Goal: Transaction & Acquisition: Purchase product/service

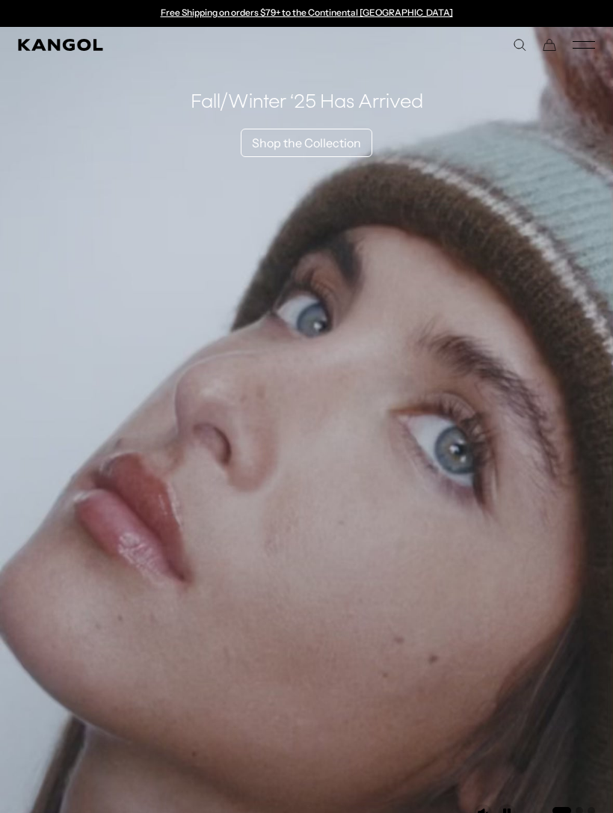
click at [583, 46] on icon "Mobile Menu" at bounding box center [584, 44] width 22 height 13
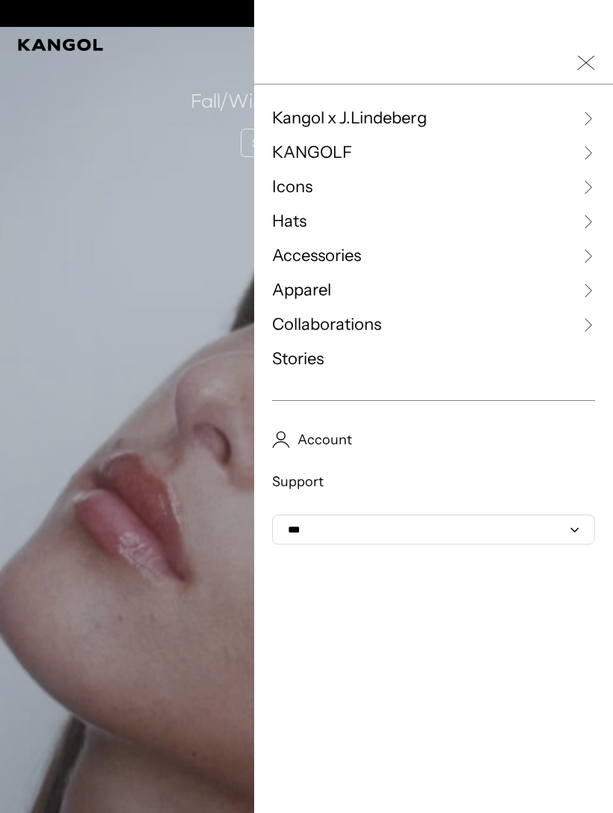
scroll to position [0, 308]
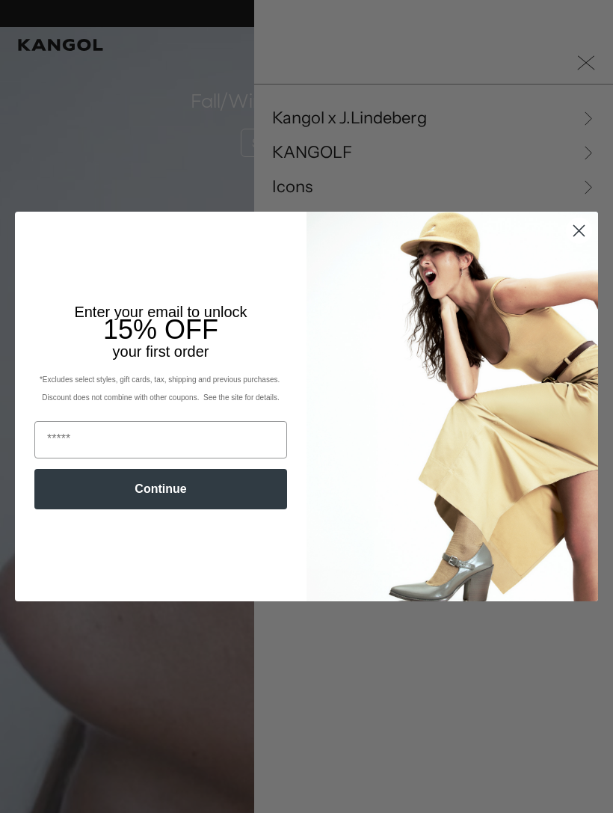
click at [586, 302] on img "POPUP Form" at bounding box center [453, 406] width 292 height 389
click at [580, 231] on icon "Close dialog" at bounding box center [579, 231] width 10 height 10
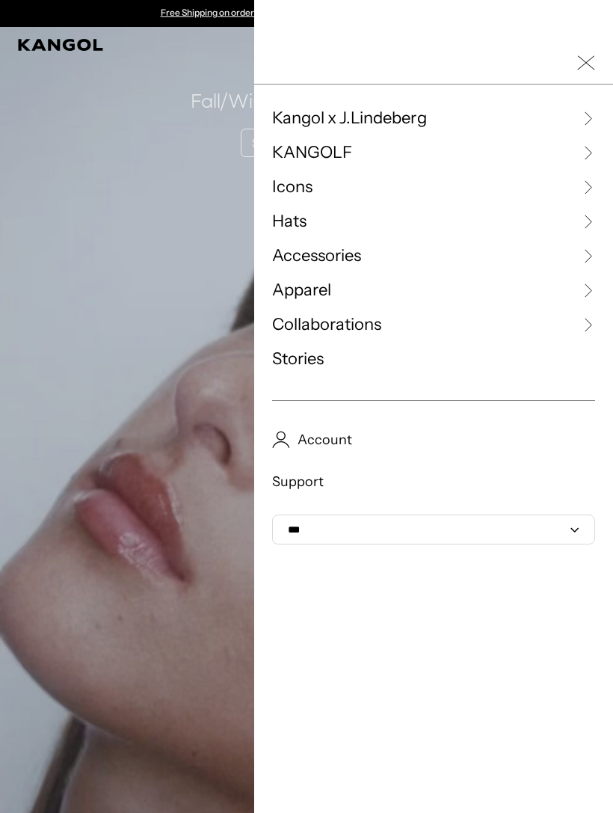
click at [567, 230] on link "Hats" at bounding box center [433, 221] width 323 height 22
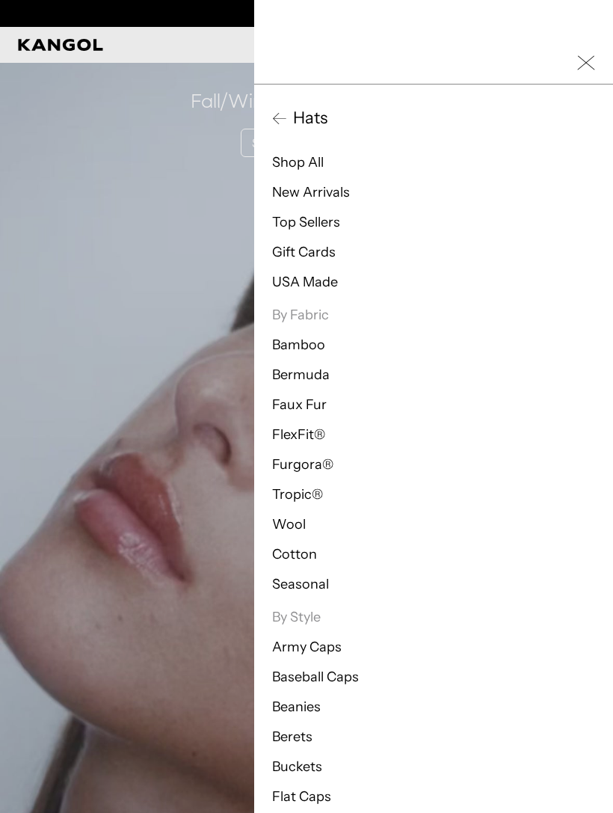
scroll to position [0, 308]
click at [344, 684] on link "Baseball Caps" at bounding box center [315, 677] width 87 height 16
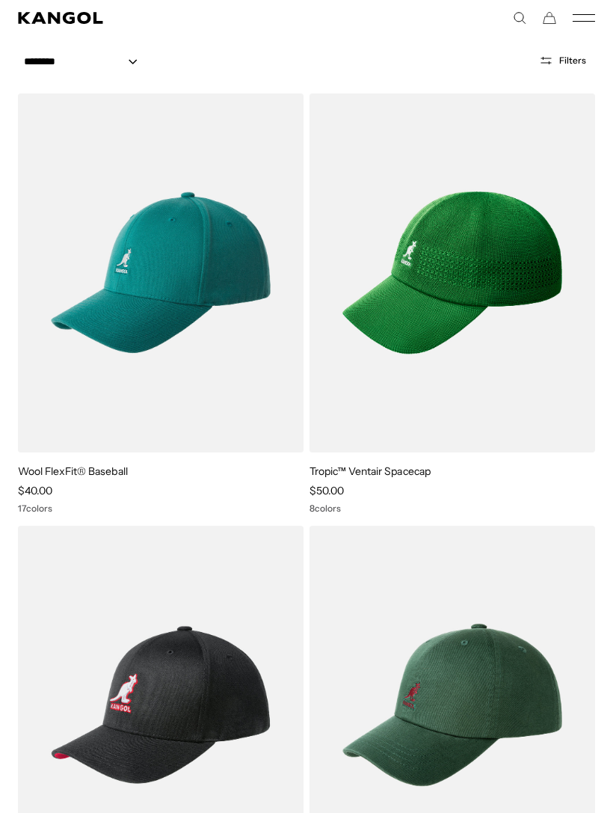
scroll to position [100, 0]
click at [0, 0] on img at bounding box center [0, 0] width 0 height 0
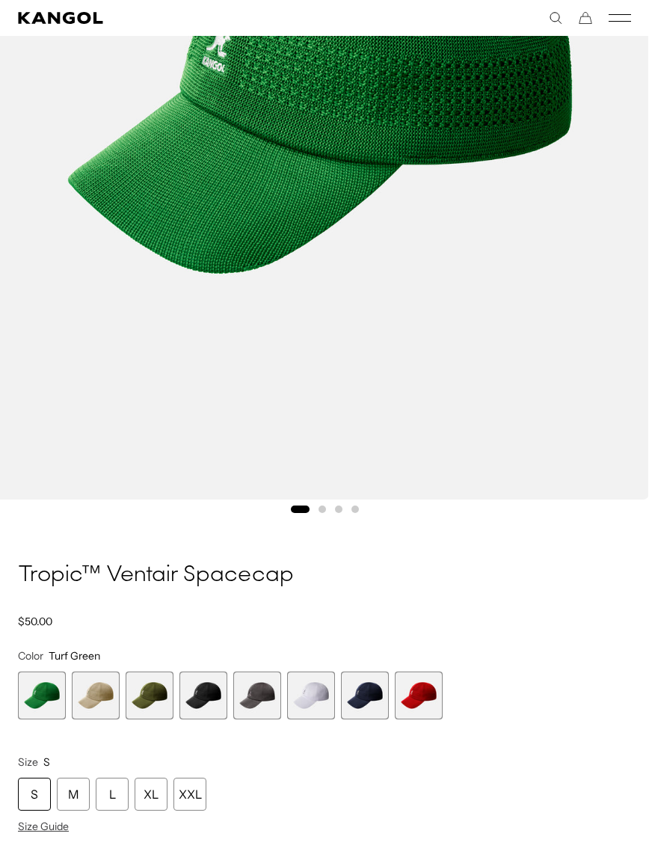
scroll to position [0, 308]
click at [123, 800] on div "L" at bounding box center [112, 794] width 33 height 33
click at [123, 794] on div "L" at bounding box center [112, 794] width 33 height 33
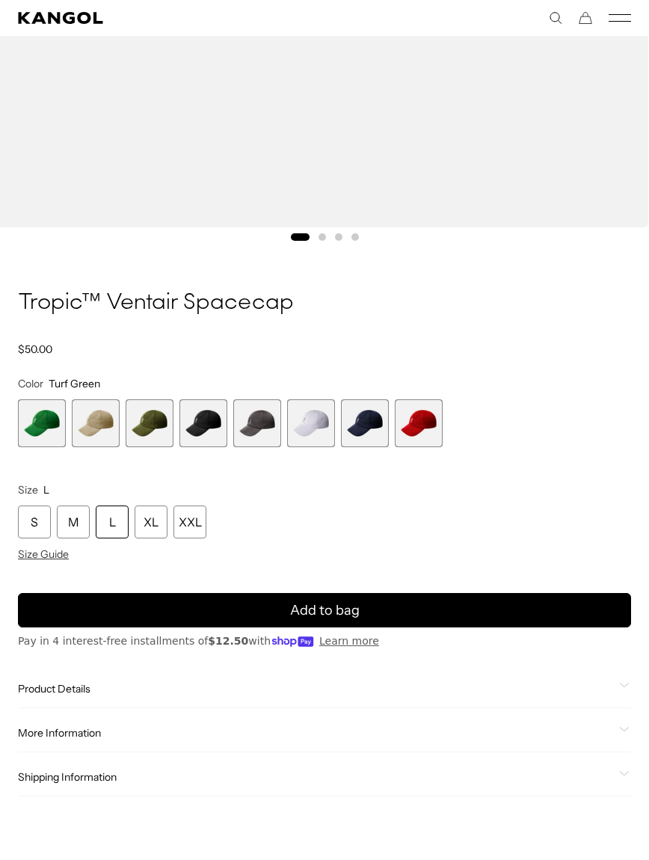
scroll to position [727, 0]
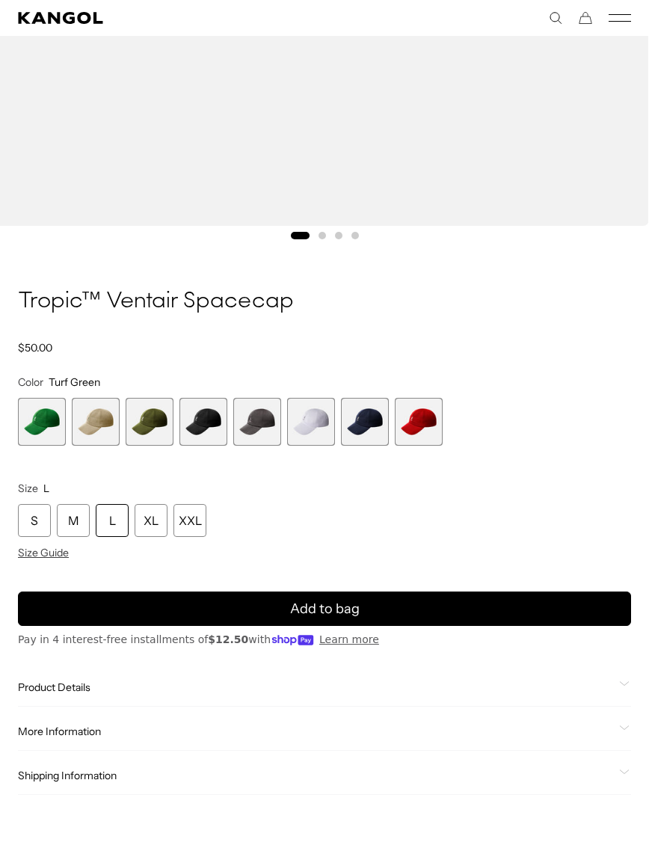
click at [387, 420] on span "7 of 8" at bounding box center [365, 422] width 48 height 48
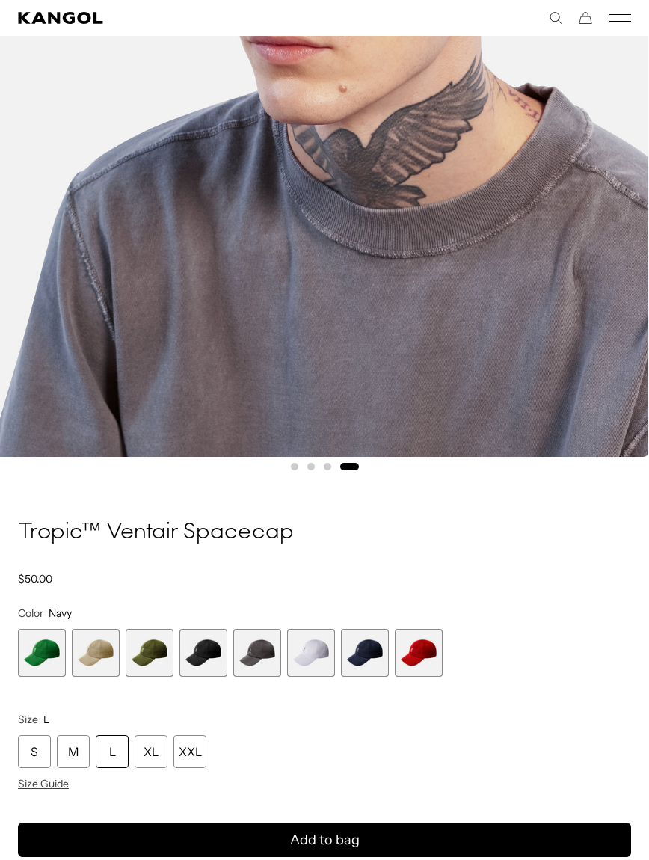
scroll to position [0, 308]
click at [328, 654] on span "6 of 8" at bounding box center [311, 653] width 48 height 48
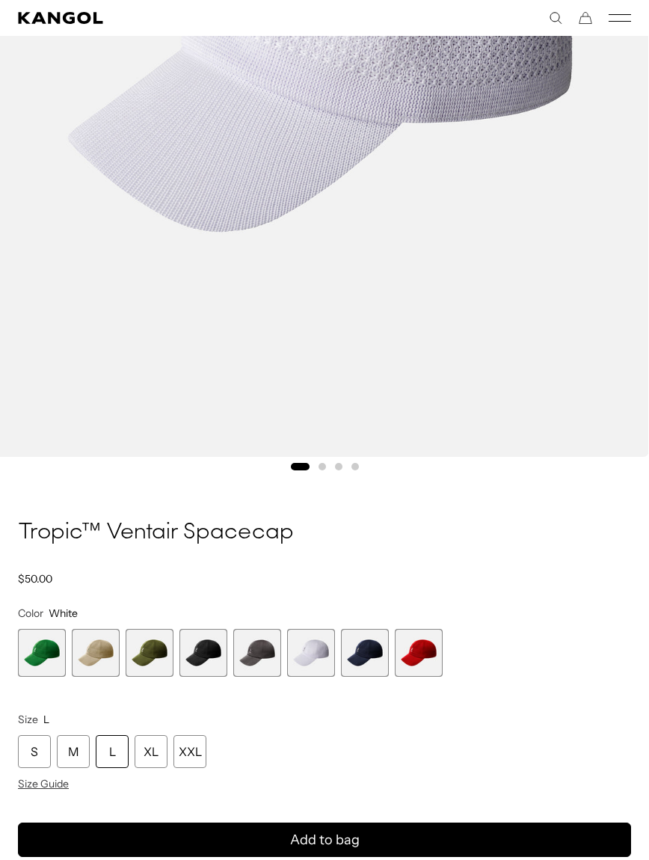
click at [272, 643] on span "5 of 8" at bounding box center [257, 653] width 48 height 48
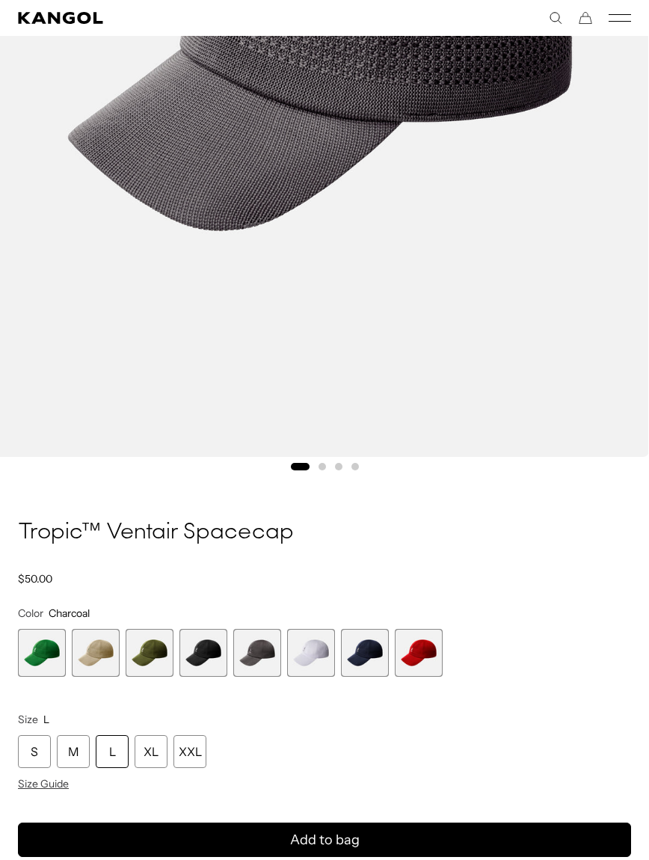
scroll to position [0, 308]
click at [213, 654] on span "4 of 8" at bounding box center [204, 653] width 48 height 48
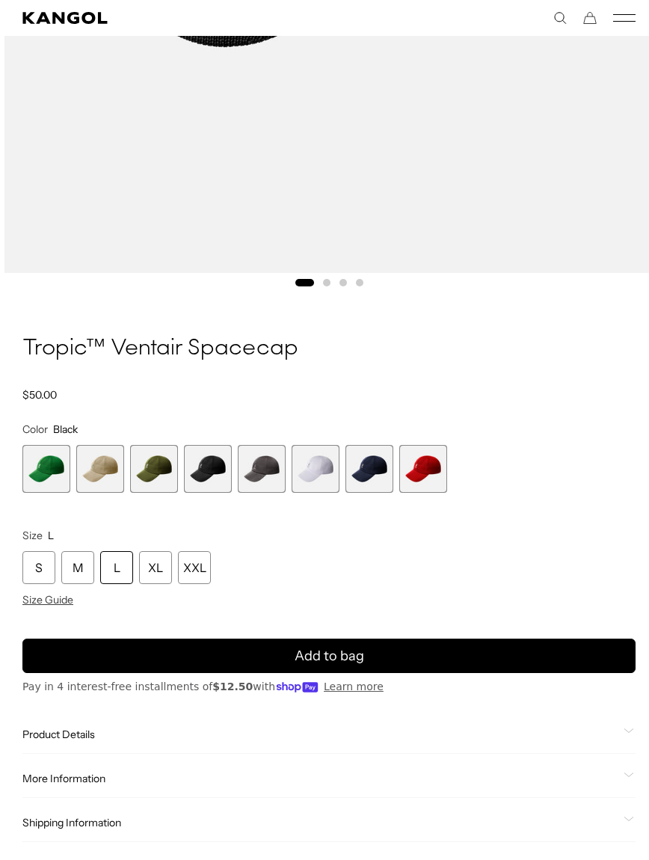
scroll to position [680, 0]
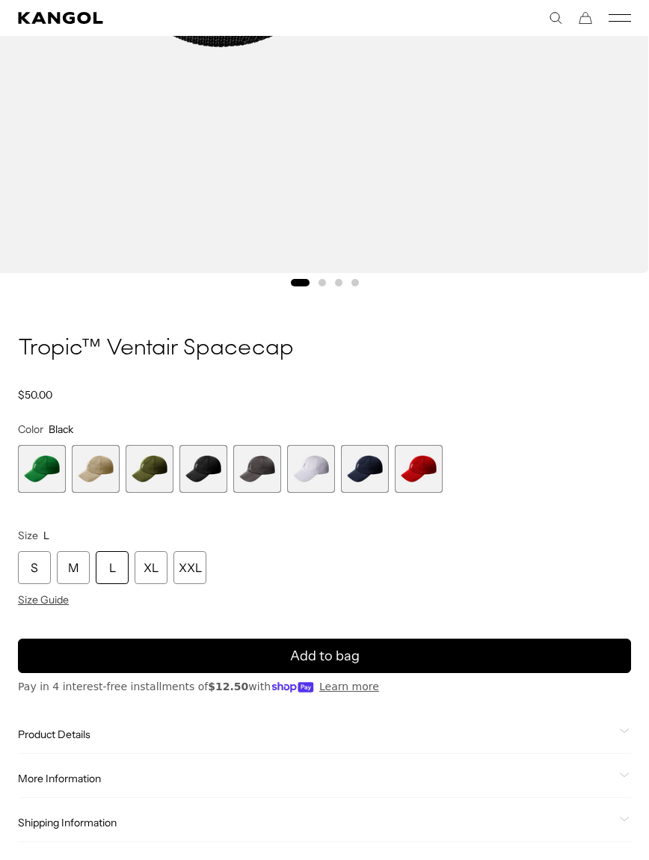
click at [118, 573] on div "L" at bounding box center [112, 567] width 33 height 33
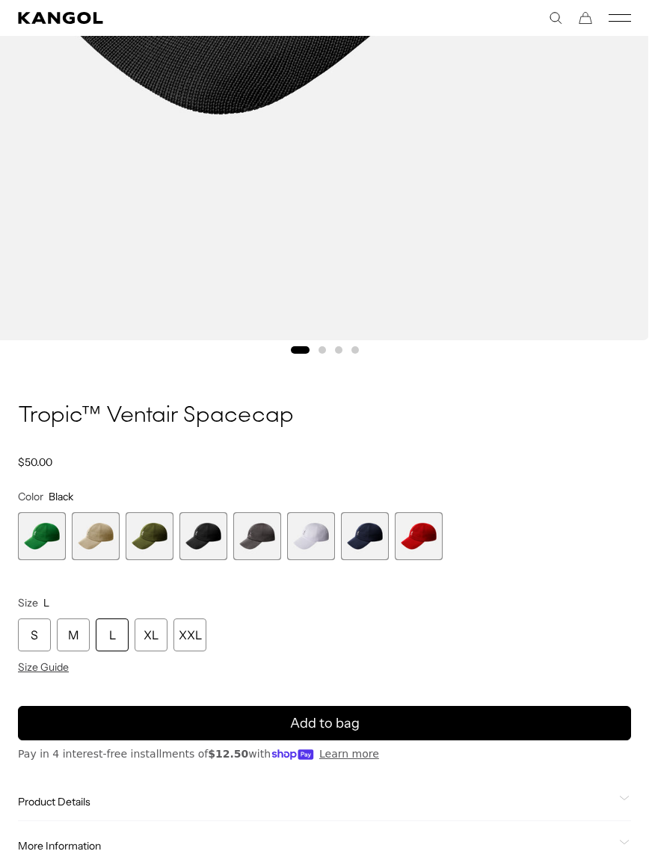
scroll to position [0, 0]
click at [470, 722] on button "Add to bag" at bounding box center [324, 723] width 613 height 34
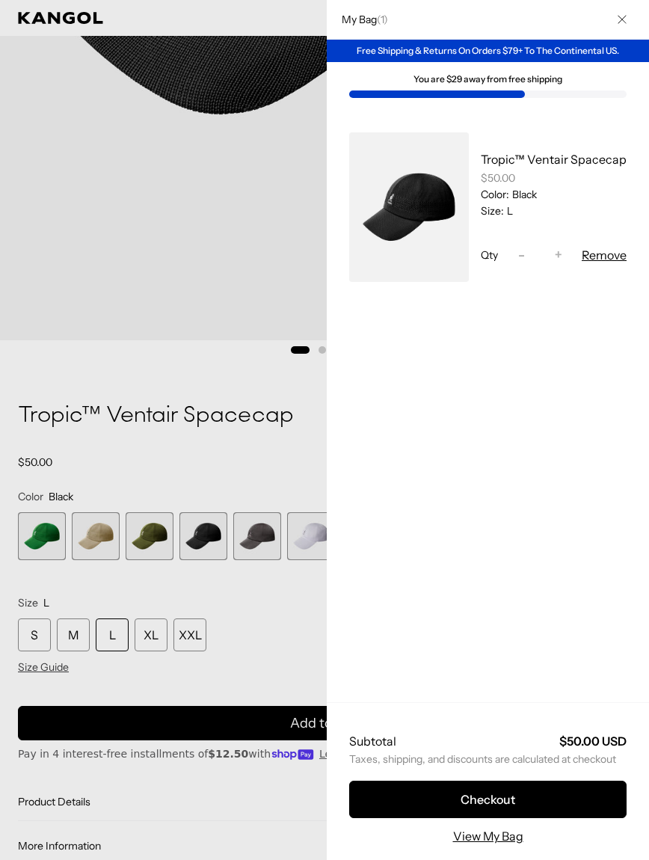
scroll to position [0, 308]
click at [583, 818] on button "Checkout" at bounding box center [488, 799] width 278 height 37
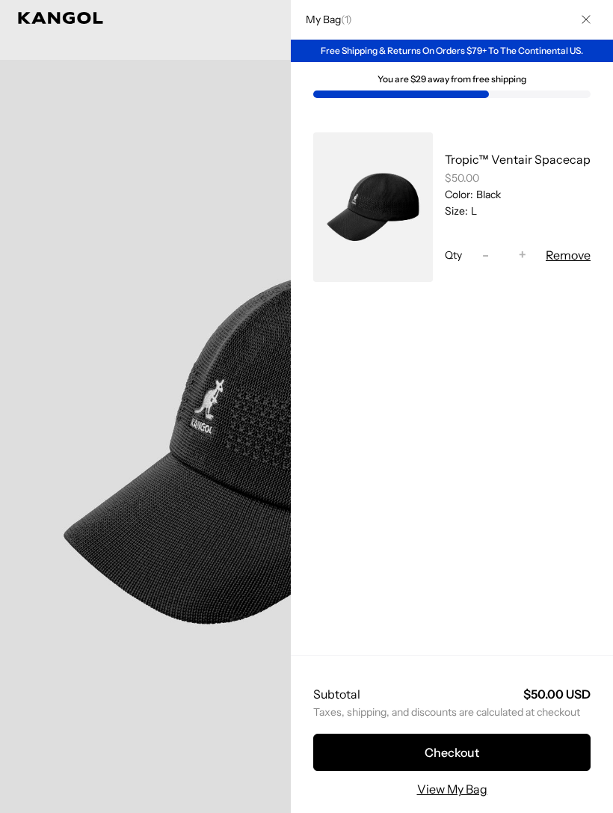
scroll to position [0, 0]
click at [128, 169] on div at bounding box center [306, 406] width 613 height 813
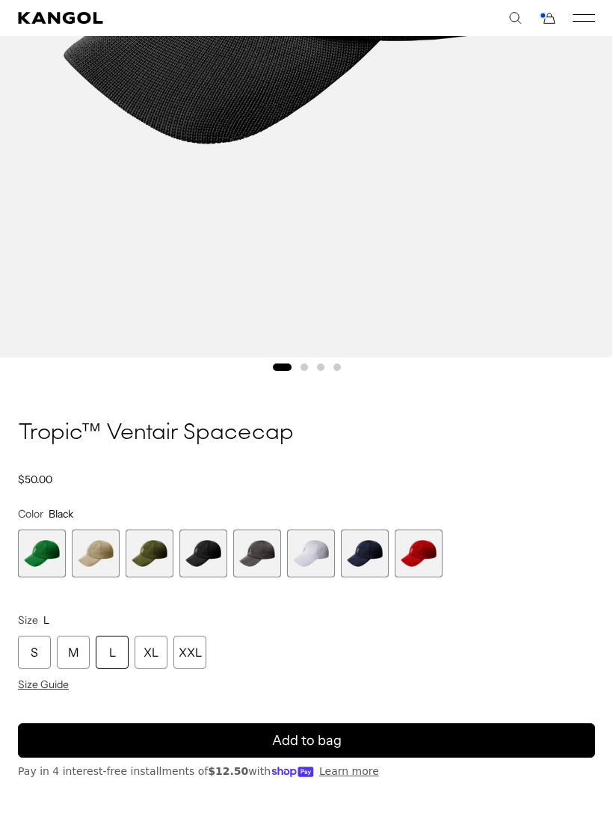
click at [426, 558] on span "8 of 8" at bounding box center [419, 554] width 48 height 48
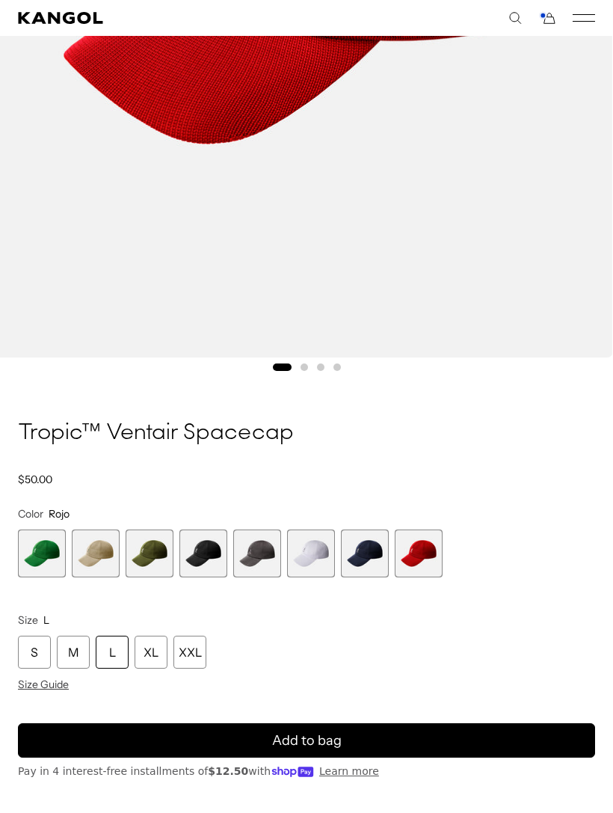
scroll to position [0, 308]
click at [121, 651] on div "L" at bounding box center [112, 652] width 33 height 33
